Goal: Information Seeking & Learning: Learn about a topic

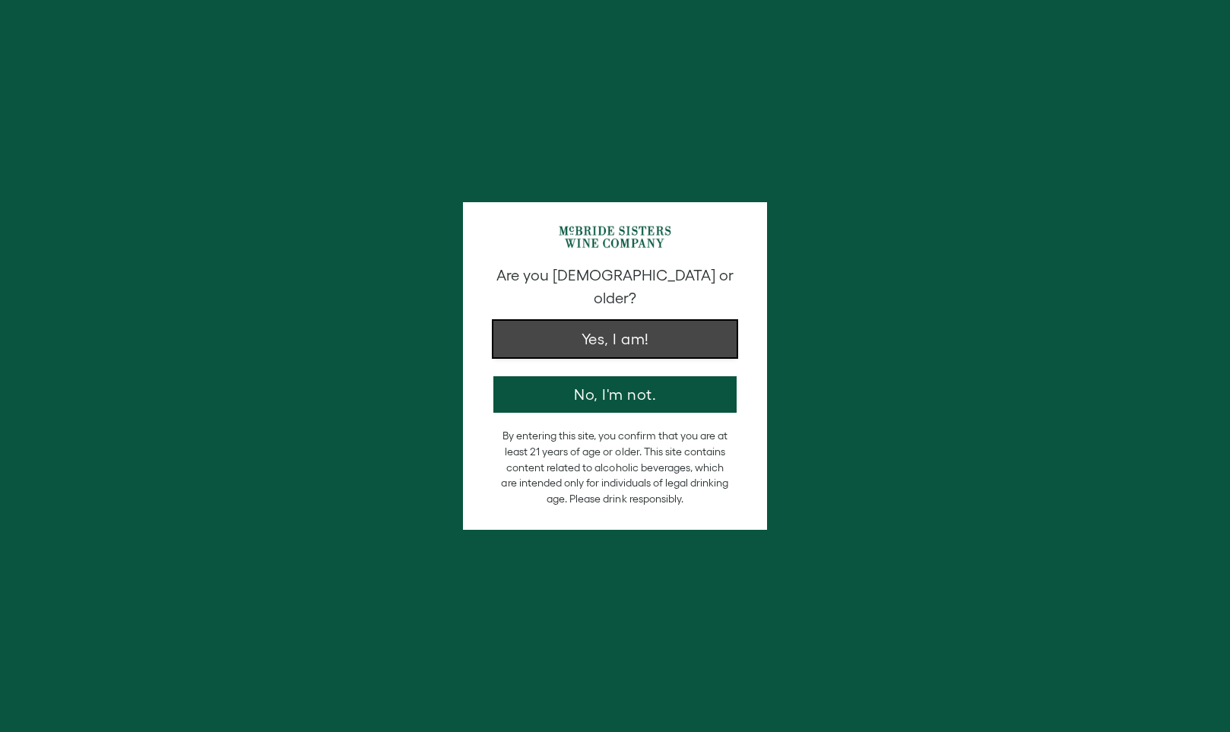
click at [583, 323] on button "Yes, I am!" at bounding box center [614, 339] width 243 height 36
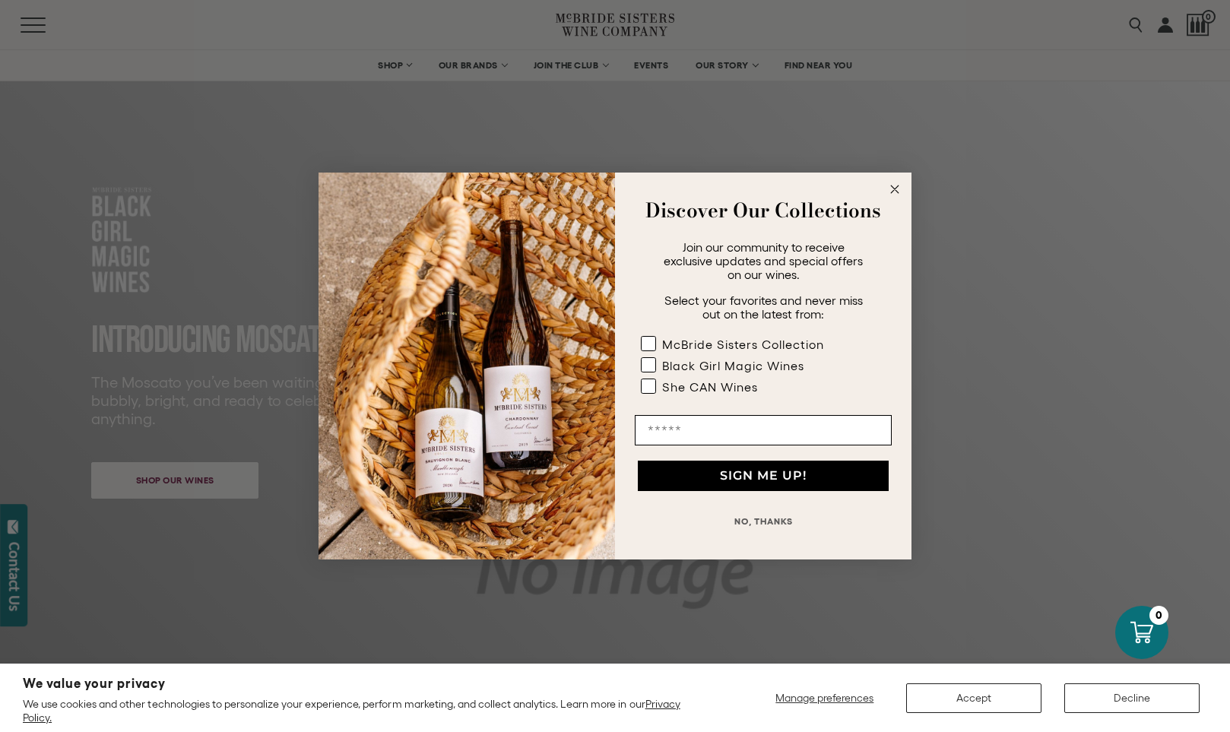
click at [894, 186] on circle "Close dialog" at bounding box center [894, 189] width 17 height 17
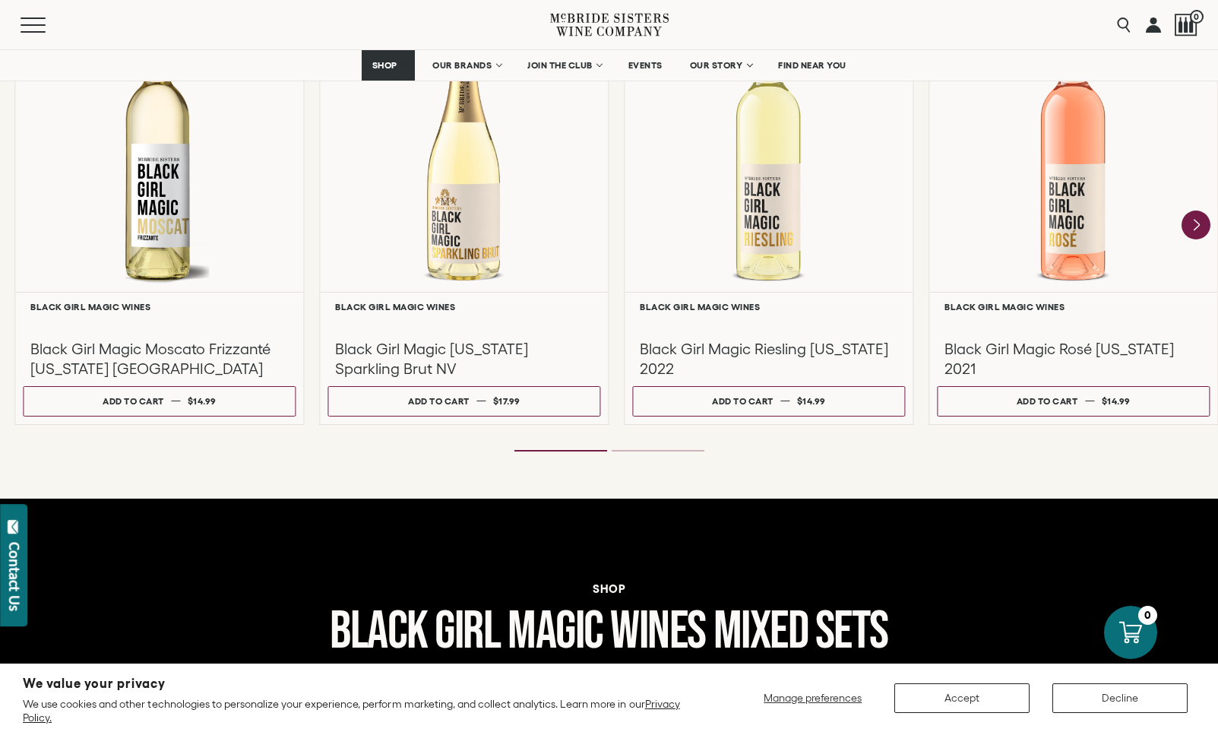
scroll to position [1444, 0]
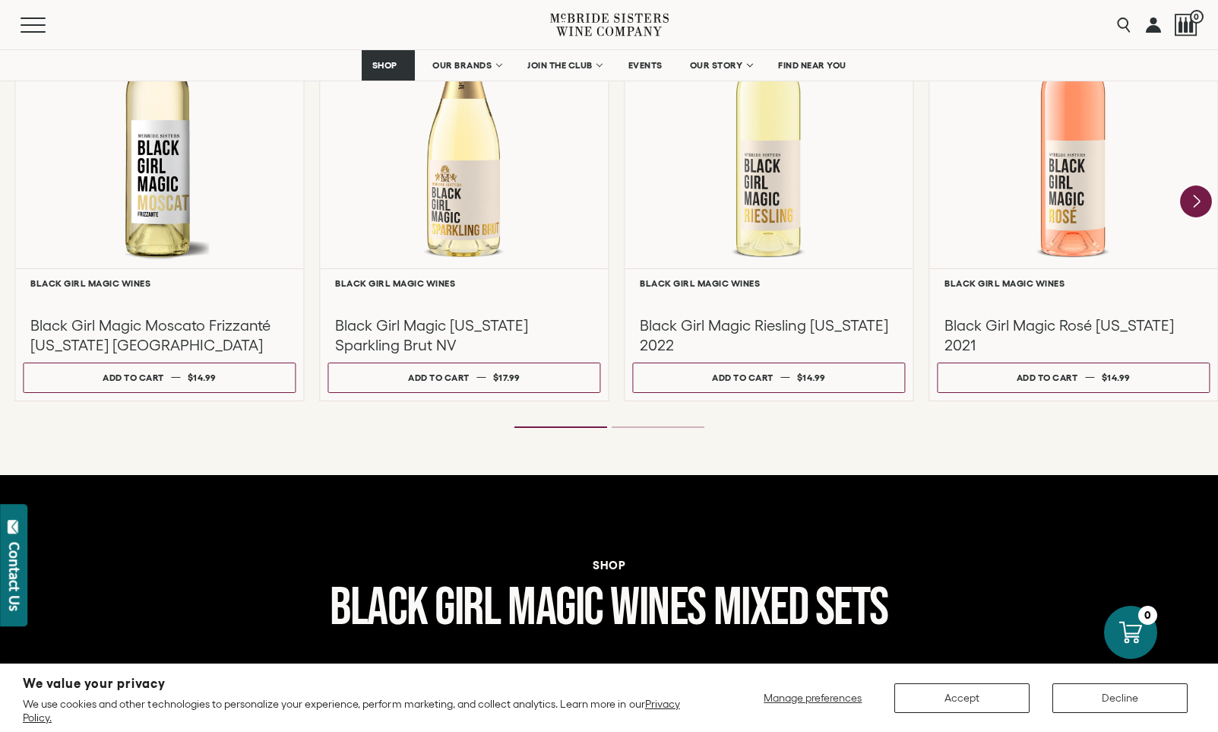
click at [1203, 198] on icon "Next" at bounding box center [1196, 201] width 32 height 32
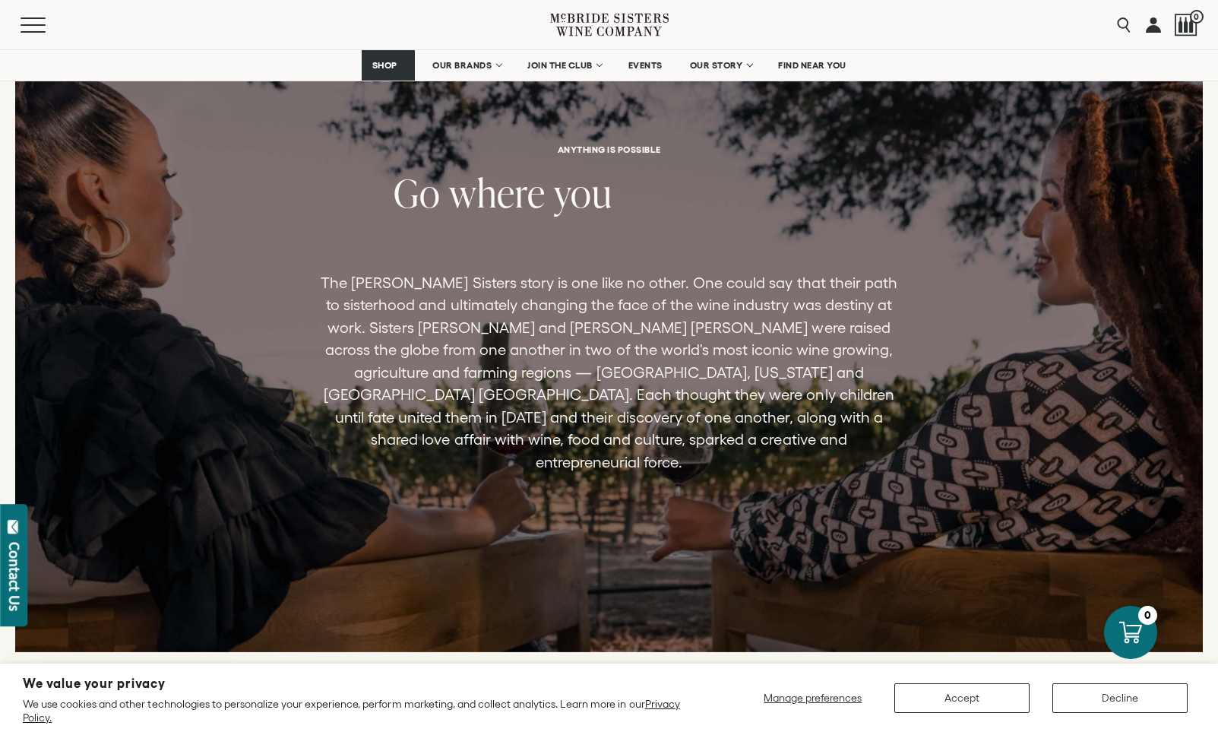
scroll to position [3269, 0]
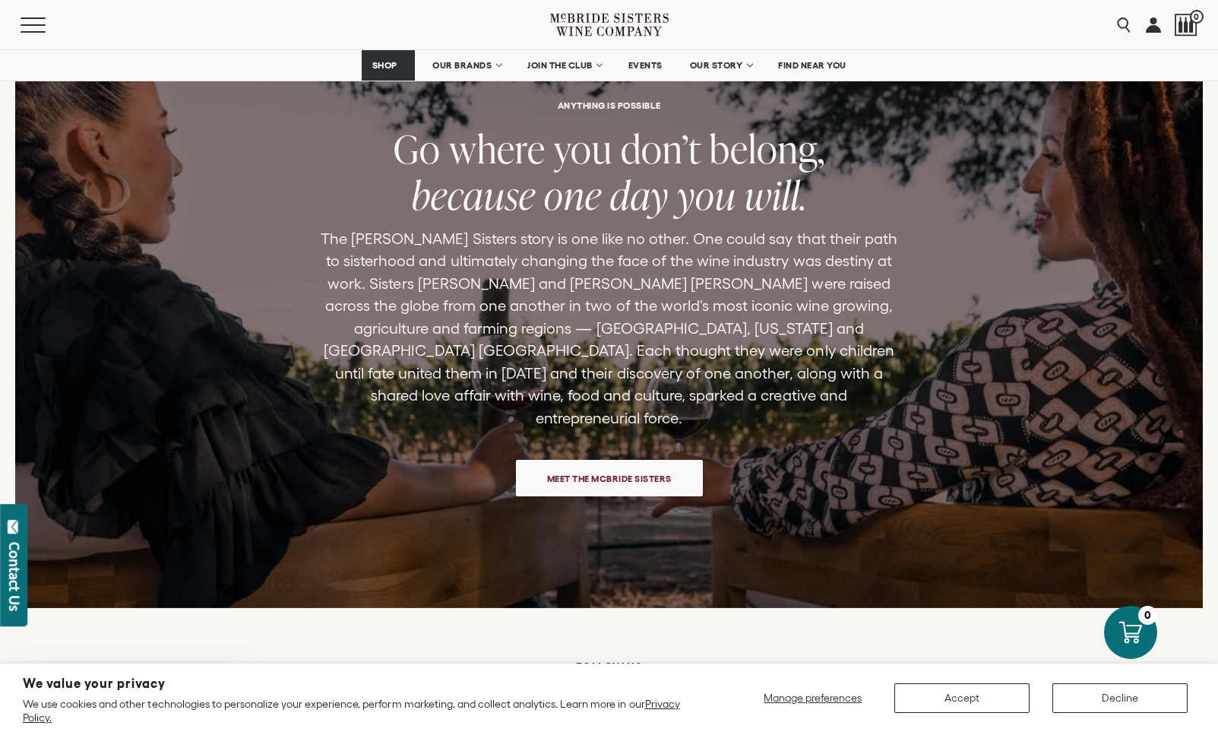
click at [586, 466] on span "Meet the McBride Sisters" at bounding box center [610, 479] width 178 height 30
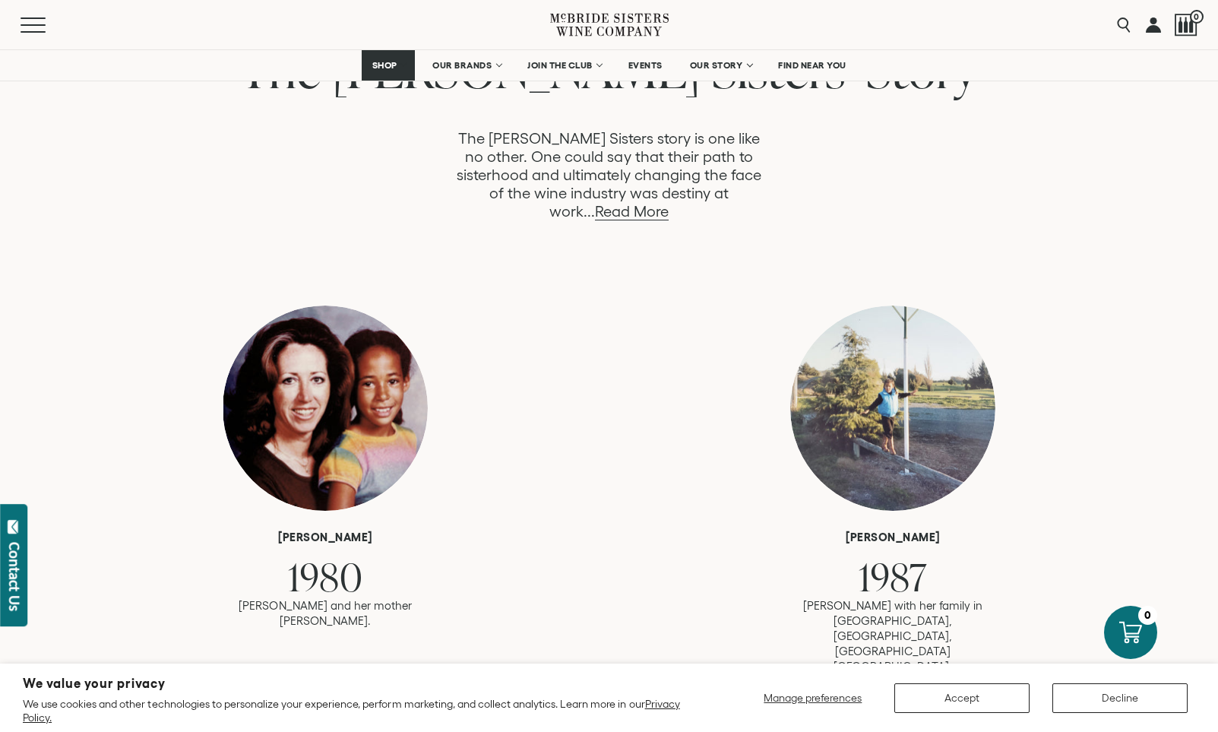
scroll to position [836, 0]
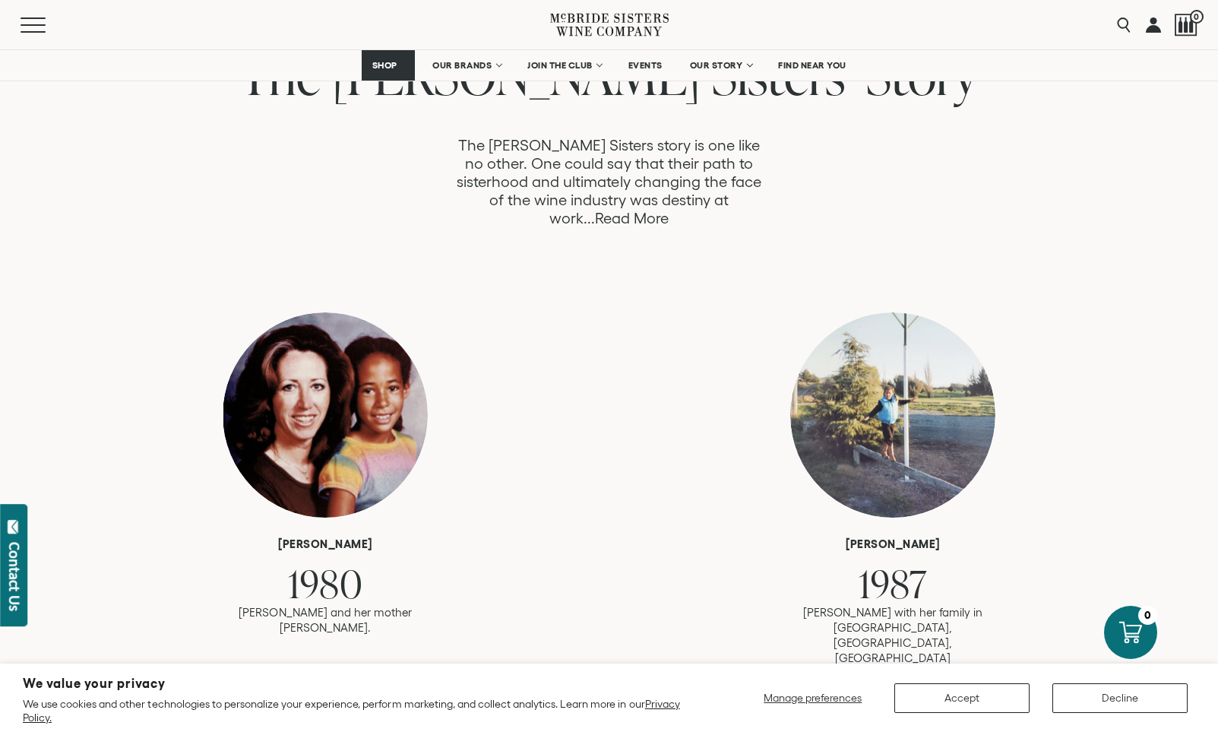
click at [669, 210] on link "Read More" at bounding box center [632, 218] width 74 height 17
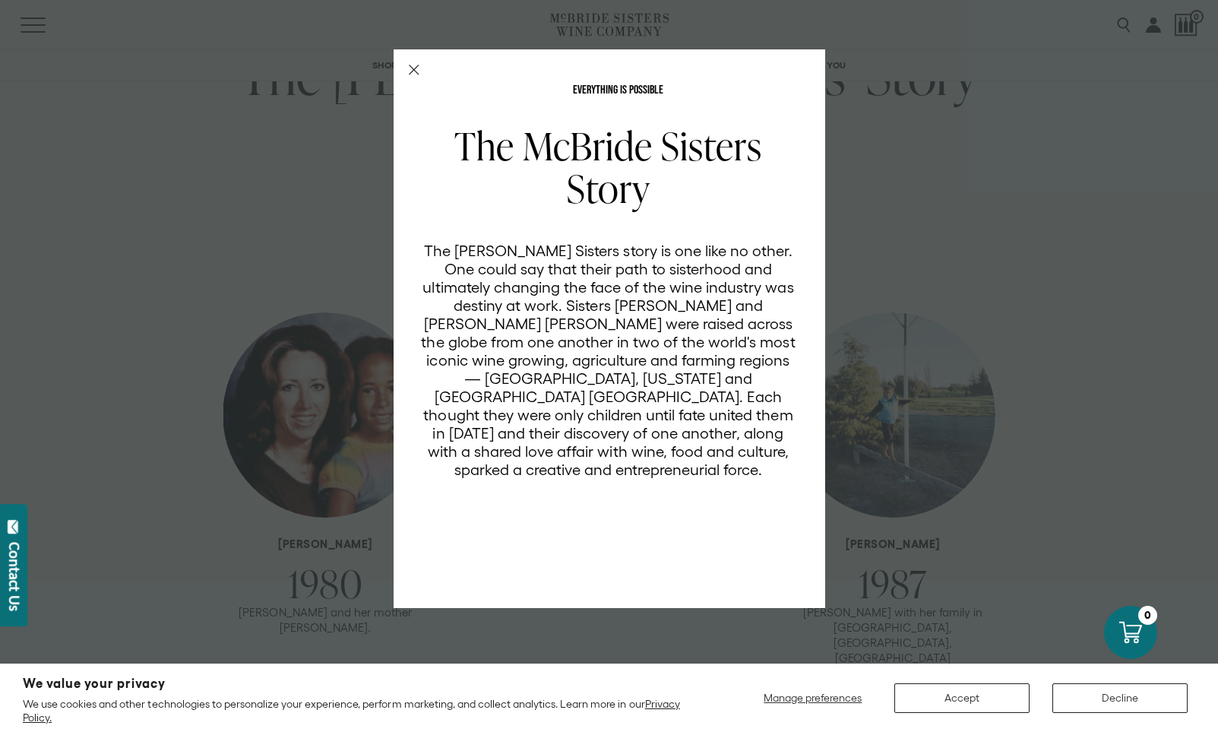
scroll to position [0, 0]
click at [415, 68] on line "Close Modal" at bounding box center [413, 69] width 9 height 9
